Goal: Find specific page/section: Find specific page/section

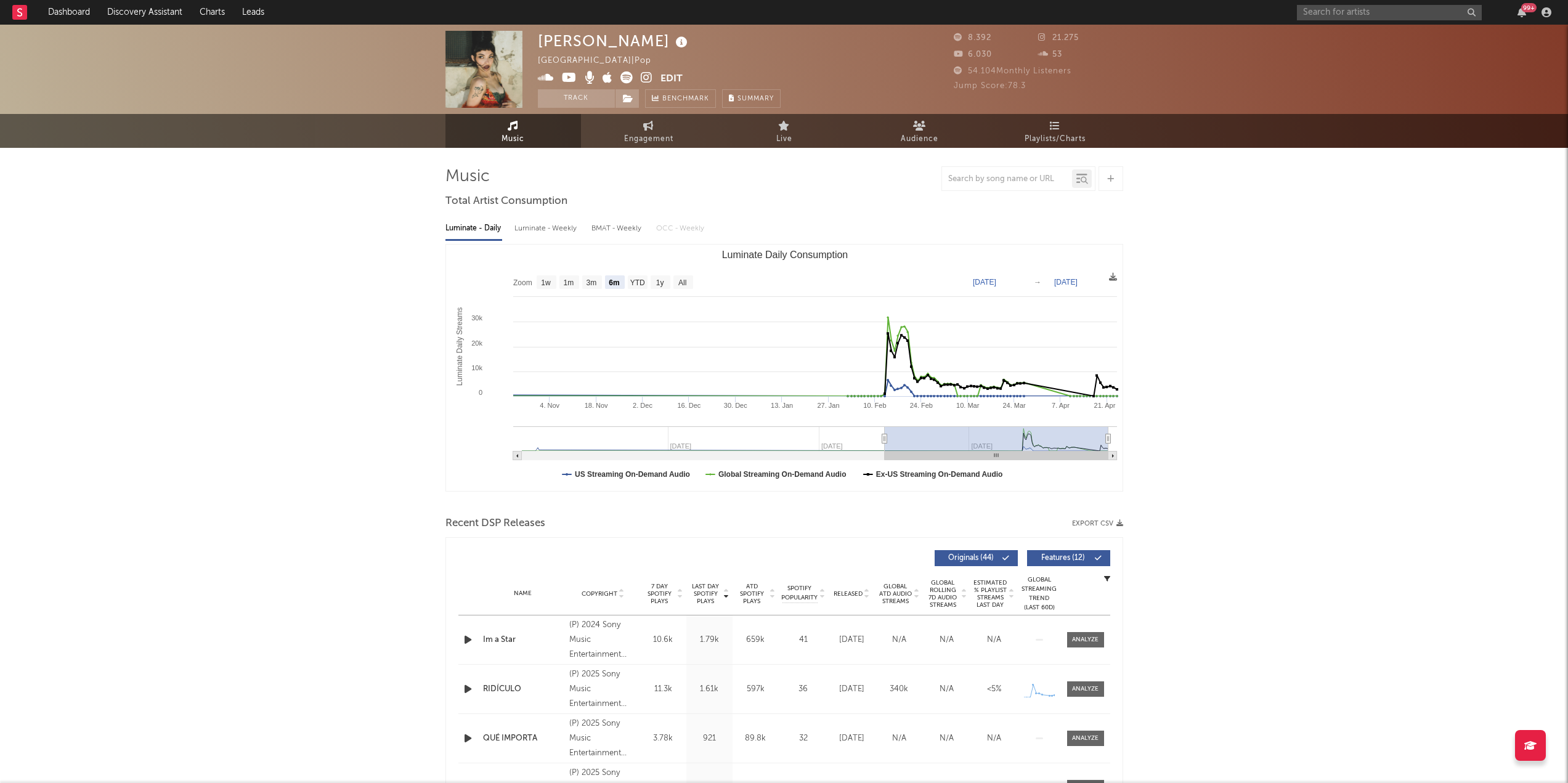
select select "6m"
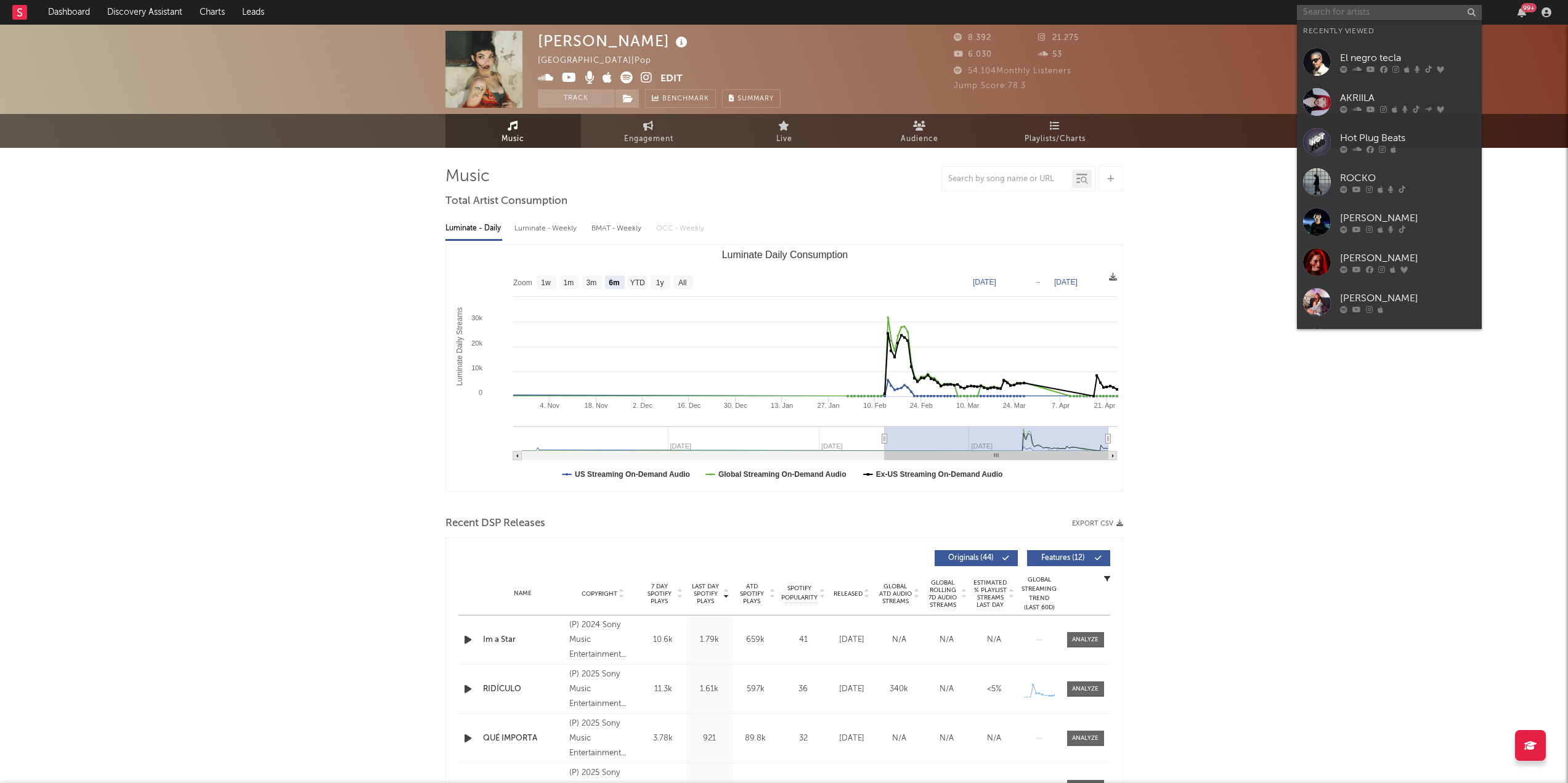
click at [1332, 14] on input "text" at bounding box center [1390, 12] width 185 height 16
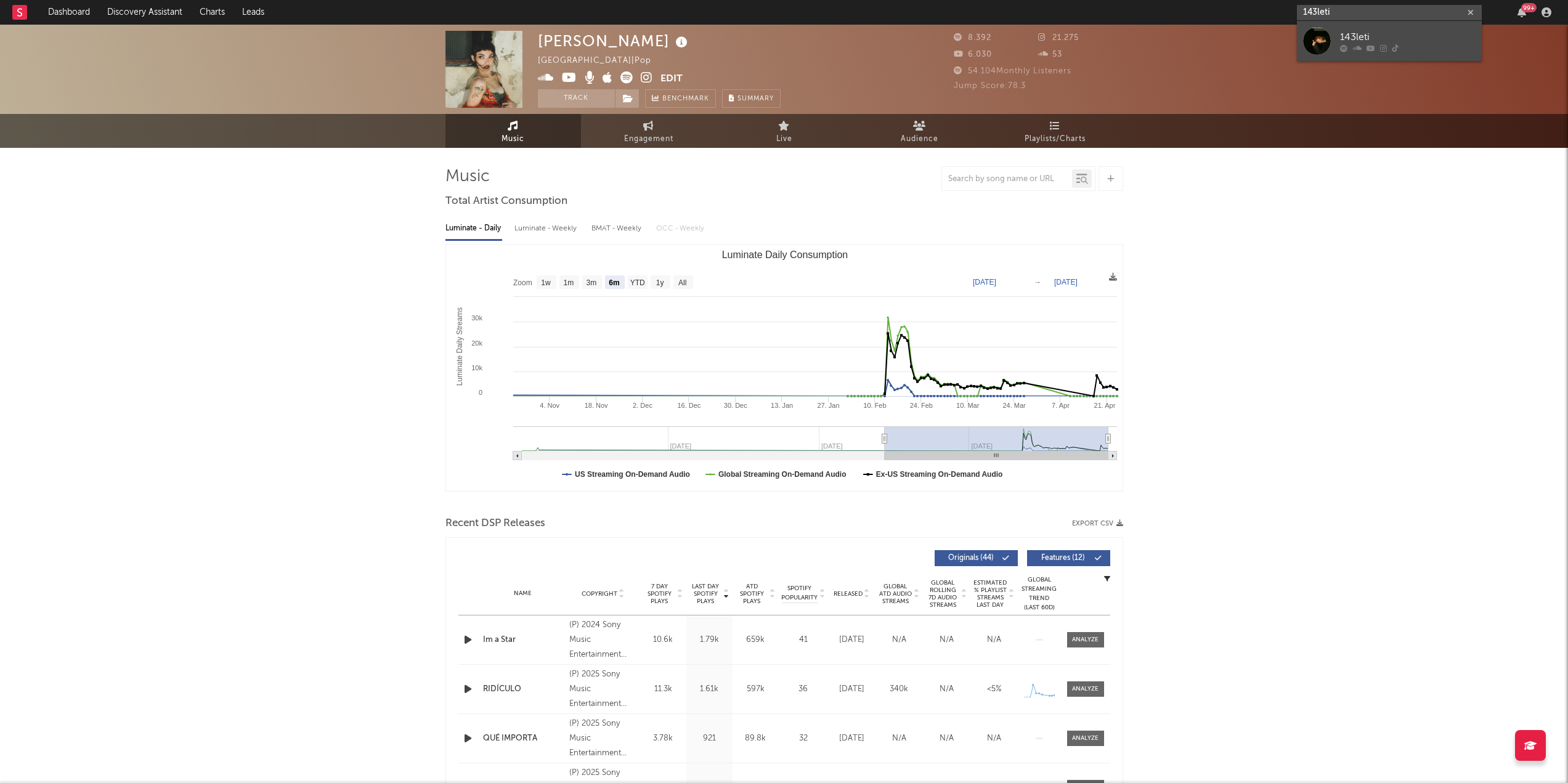
type input "143leti"
click at [1448, 36] on div "143leti" at bounding box center [1408, 37] width 135 height 15
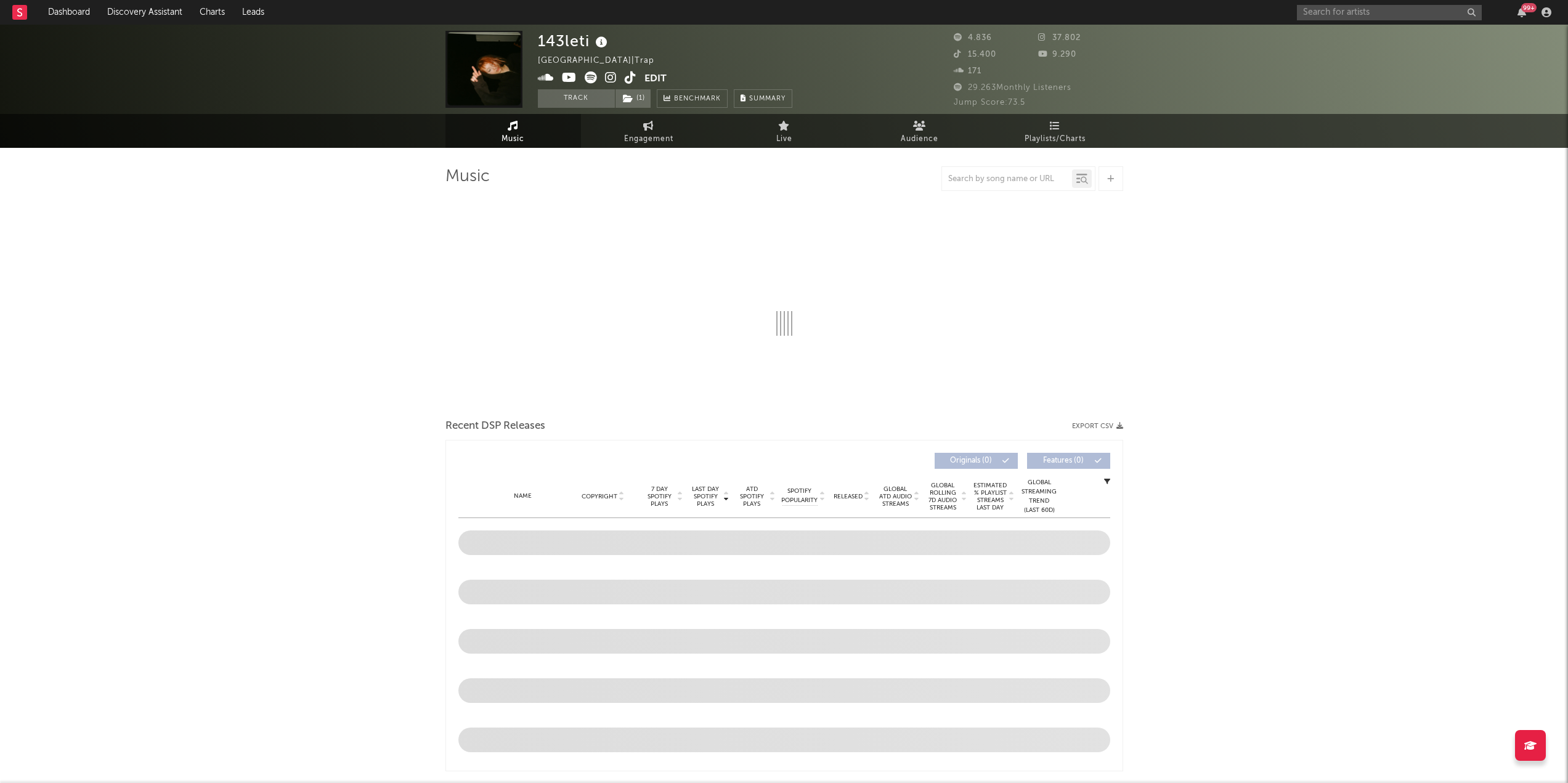
select select "6m"
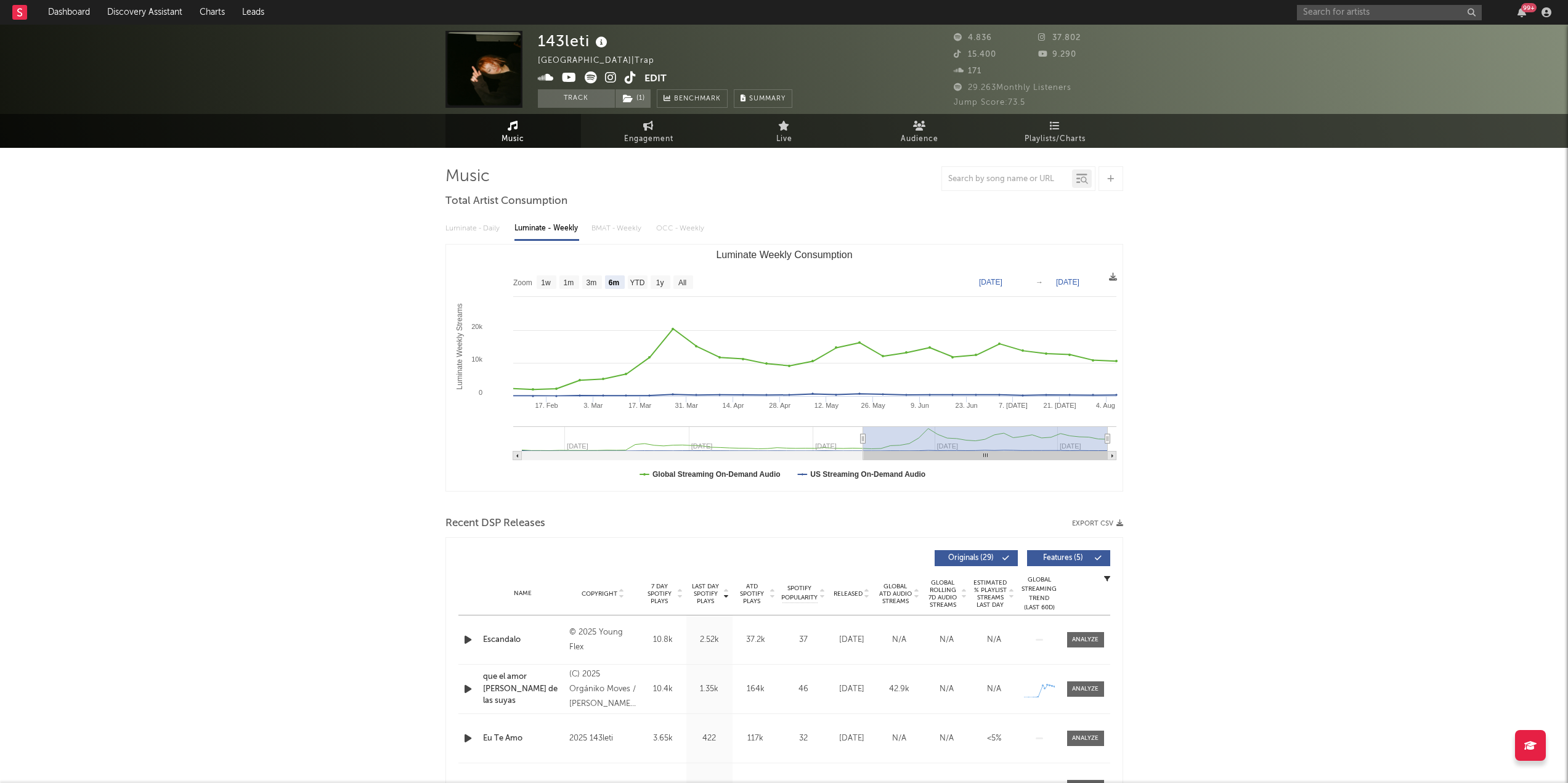
click at [627, 80] on icon at bounding box center [630, 77] width 12 height 12
click at [608, 80] on icon at bounding box center [611, 77] width 12 height 12
